Goal: Information Seeking & Learning: Understand process/instructions

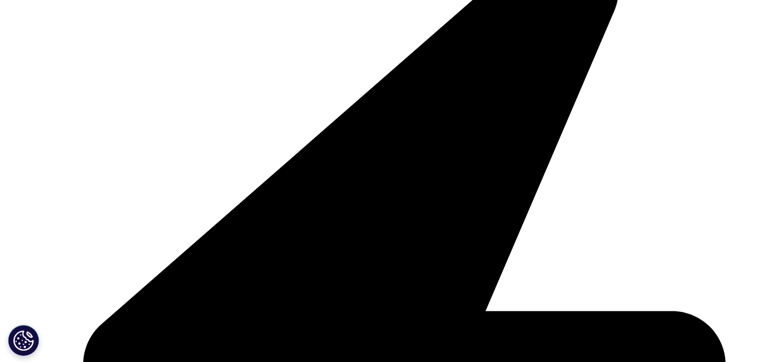
scroll to position [317, 0]
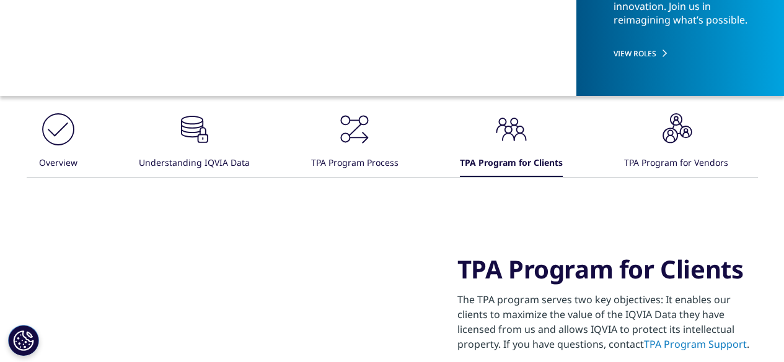
click at [509, 154] on div "TPA Program for Clients" at bounding box center [511, 164] width 103 height 27
drag, startPoint x: 371, startPoint y: 210, endPoint x: 623, endPoint y: 210, distance: 252.1
click at [370, 209] on div "Video Player is loading. Play Video Play Skip Backward Skip Forward Mute Curren…" at bounding box center [392, 312] width 731 height 269
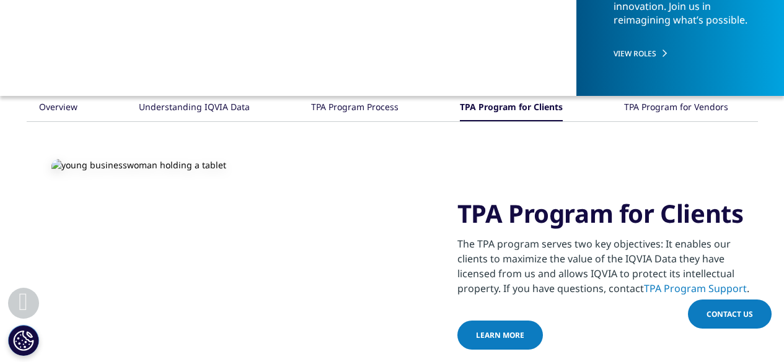
scroll to position [633, 0]
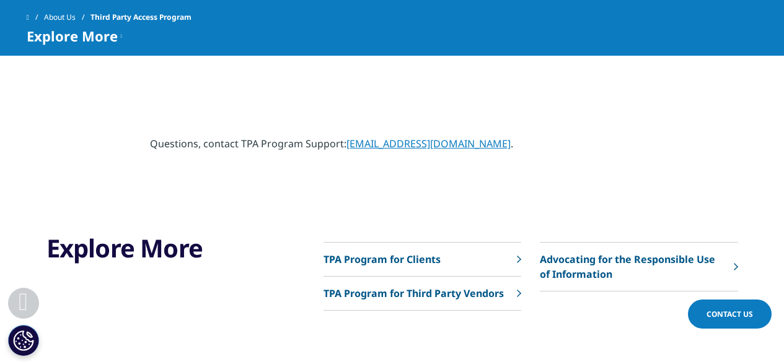
click at [515, 262] on link "TPA Program for Clients" at bounding box center [422, 260] width 198 height 34
click at [386, 254] on p "TPA Program for Clients" at bounding box center [381, 259] width 117 height 15
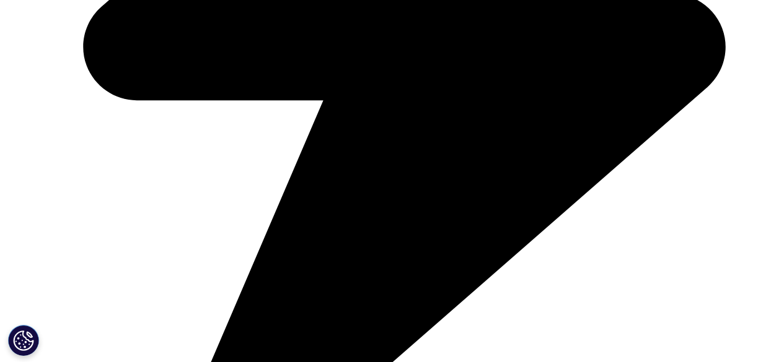
scroll to position [633, 0]
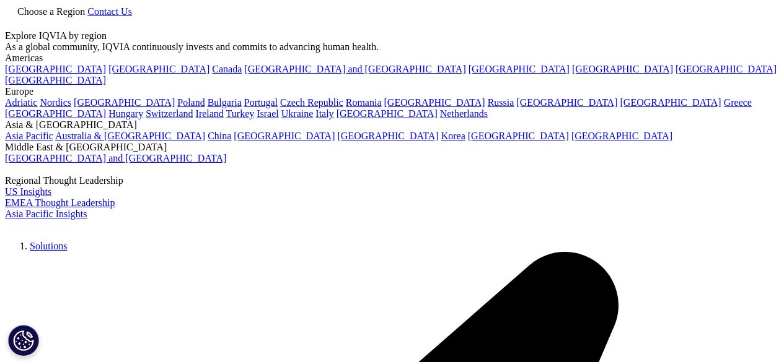
scroll to position [124, 0]
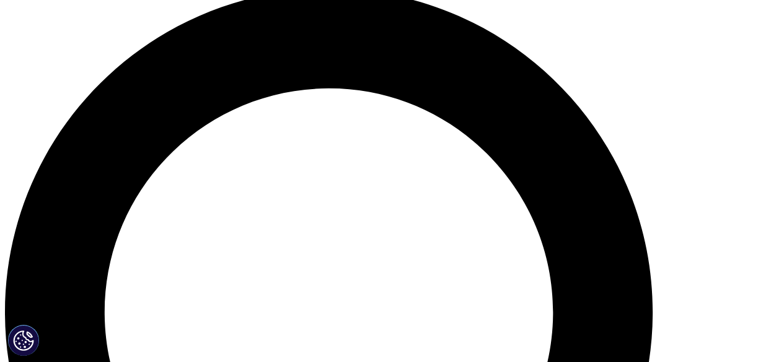
scroll to position [489, 0]
